Goal: Task Accomplishment & Management: Manage account settings

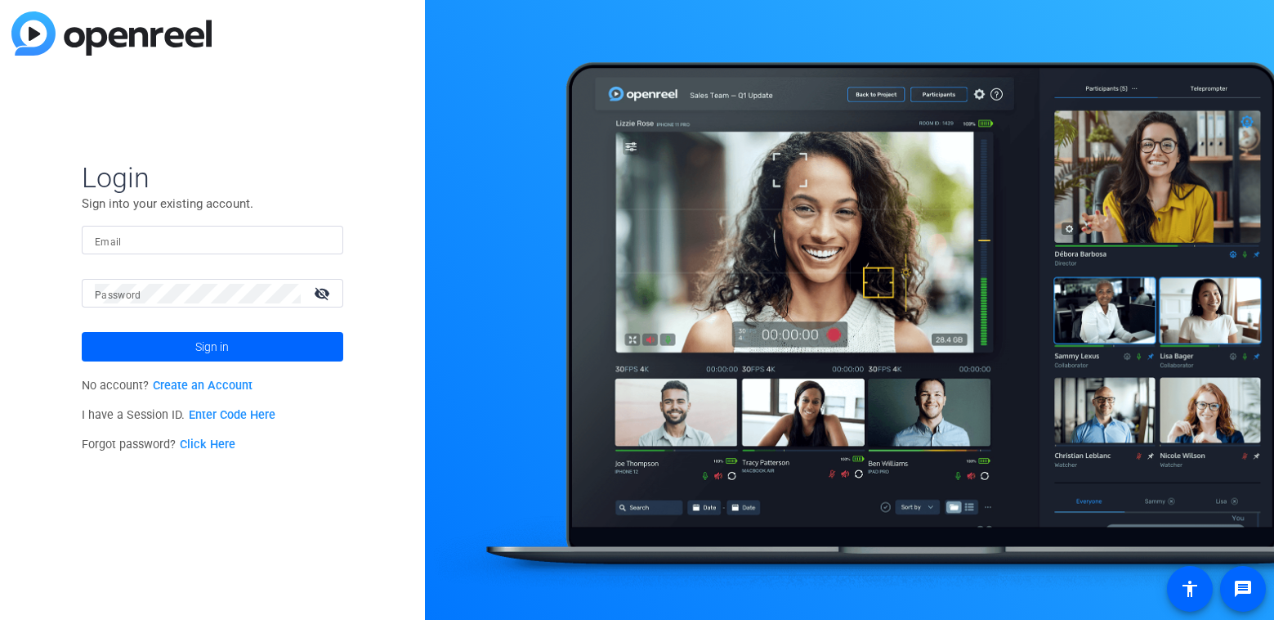
click at [192, 246] on input "Email" at bounding box center [212, 240] width 235 height 20
paste input "[EMAIL_ADDRESS][DOMAIN_NAME]"
type input "[EMAIL_ADDRESS][DOMAIN_NAME]"
click at [293, 203] on p "Sign into your existing account." at bounding box center [213, 204] width 262 height 18
click at [228, 346] on span "Sign in" at bounding box center [212, 346] width 34 height 41
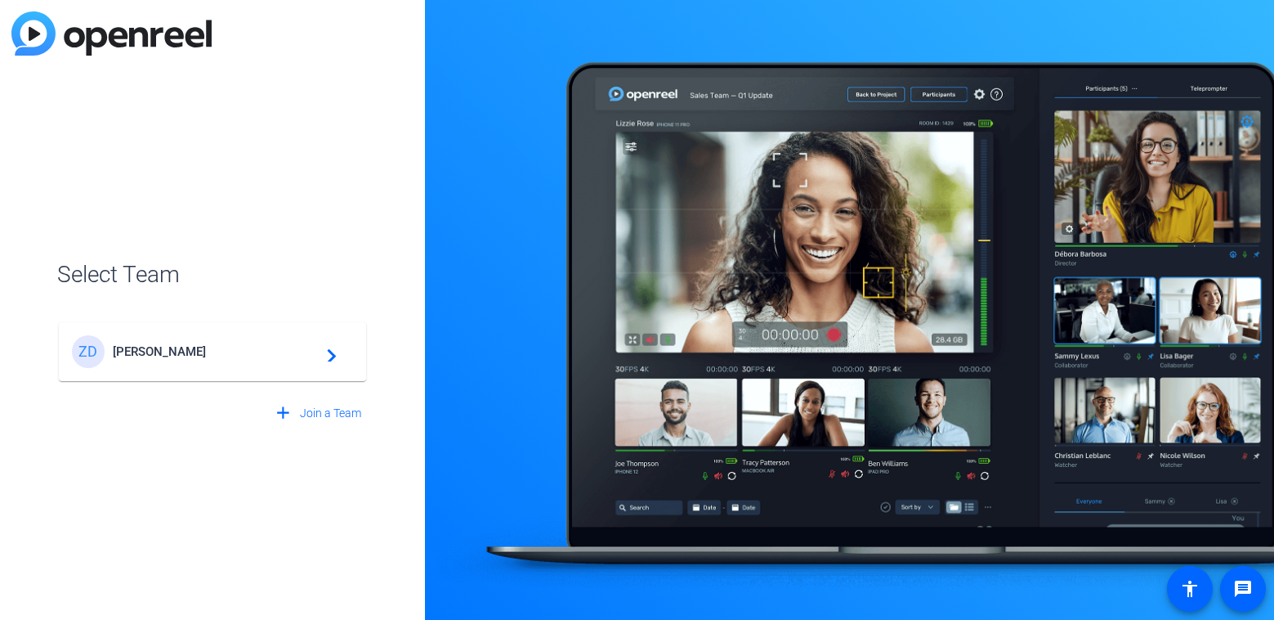
click at [228, 346] on span "[PERSON_NAME]" at bounding box center [215, 351] width 204 height 15
